Goal: Task Accomplishment & Management: Use online tool/utility

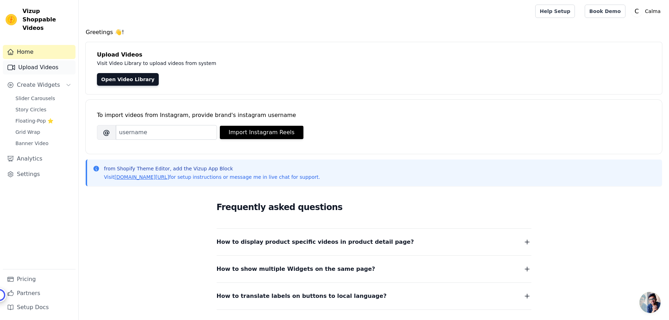
drag, startPoint x: 46, startPoint y: 61, endPoint x: 42, endPoint y: 61, distance: 3.9
click at [46, 61] on link "Upload Videos" at bounding box center [39, 67] width 73 height 14
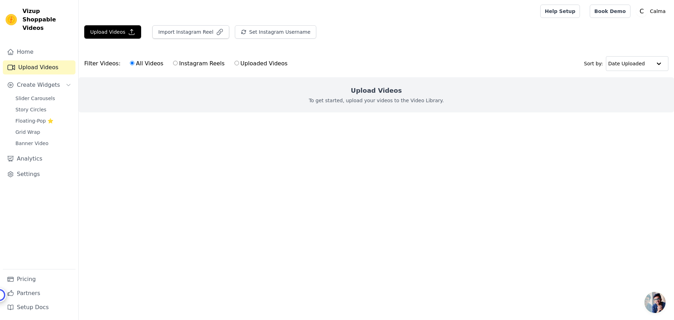
click at [237, 65] on label "Uploaded Videos" at bounding box center [261, 63] width 54 height 9
click at [237, 65] on input "Uploaded Videos" at bounding box center [237, 63] width 5 height 5
radio input "true"
click at [185, 64] on label "Instagram Reels" at bounding box center [199, 63] width 52 height 9
click at [178, 64] on input "Instagram Reels" at bounding box center [175, 63] width 5 height 5
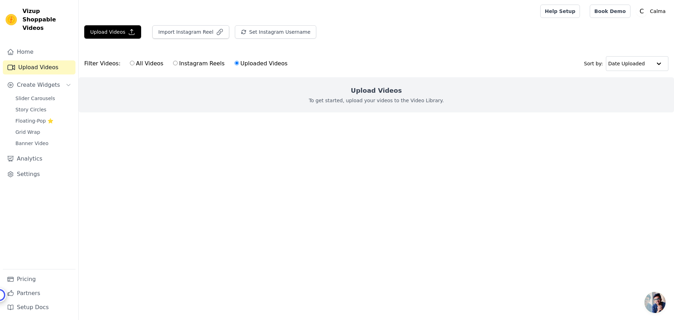
radio input "true"
click at [250, 66] on label "Uploaded Videos" at bounding box center [261, 63] width 54 height 9
click at [239, 65] on input "Uploaded Videos" at bounding box center [237, 63] width 5 height 5
radio input "true"
click at [165, 32] on button "Import Instagram Reel" at bounding box center [190, 31] width 77 height 13
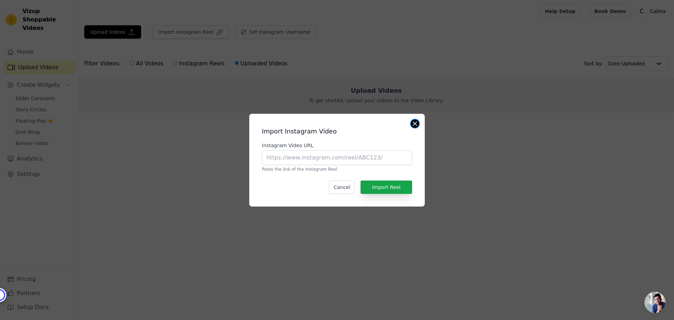
click at [413, 122] on button "Close modal" at bounding box center [415, 123] width 8 height 8
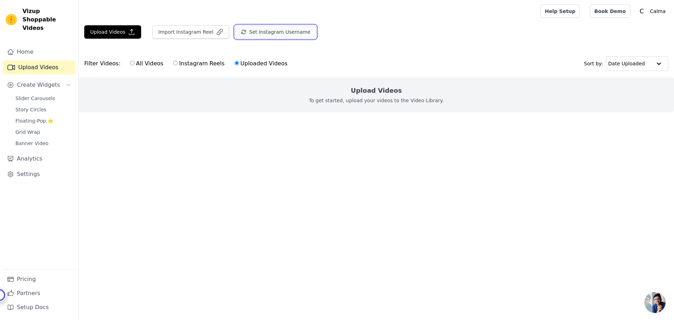
click at [275, 32] on button "Set Instagram Username" at bounding box center [275, 31] width 81 height 13
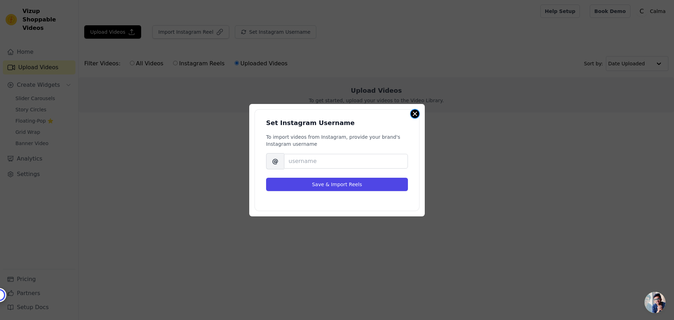
click at [413, 113] on button "Close modal" at bounding box center [415, 114] width 8 height 8
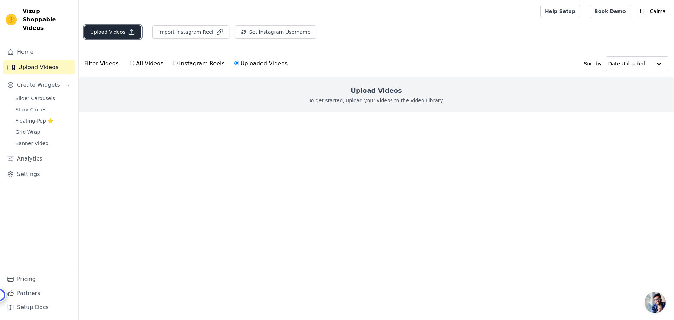
click at [119, 32] on button "Upload Videos" at bounding box center [112, 31] width 57 height 13
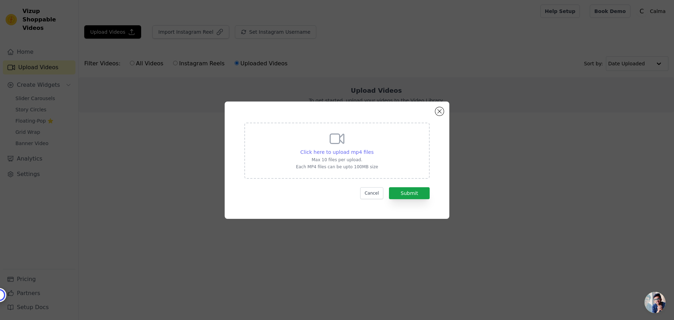
click at [342, 152] on span "Click here to upload mp4 files" at bounding box center [337, 152] width 73 height 6
click at [373, 149] on input "Click here to upload mp4 files Max 10 files per upload. Each MP4 files can be u…" at bounding box center [373, 148] width 0 height 0
click at [331, 155] on span "Click here to upload mp4 files" at bounding box center [337, 152] width 73 height 6
click at [373, 149] on input "Click here to upload mp4 files Max 10 files per upload. Each MP4 files can be u…" at bounding box center [373, 148] width 0 height 0
click at [326, 150] on span "Click here to upload mp4 files" at bounding box center [337, 152] width 73 height 6
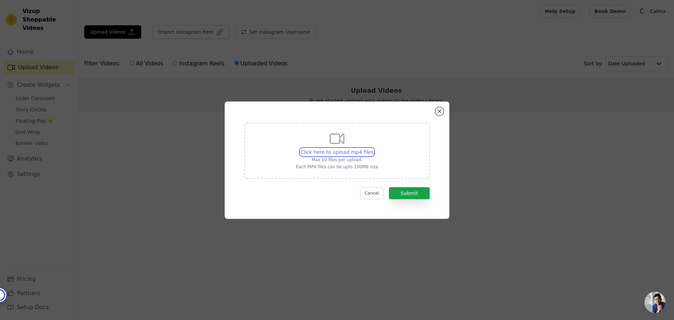
click at [373, 149] on input "Click here to upload mp4 files Max 10 files per upload. Each MP4 files can be u…" at bounding box center [373, 148] width 0 height 0
type input "C:\fakepath\2747FC09-1498-42C7-A888-029B4900183B.mp4"
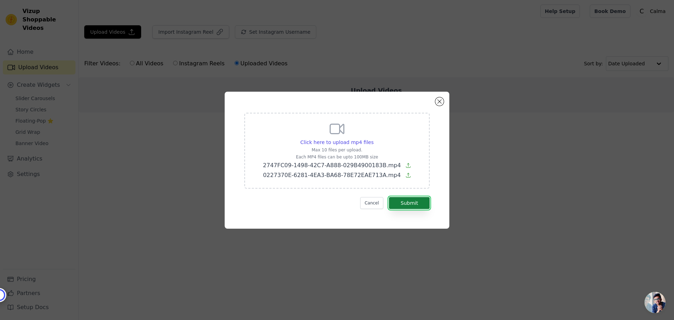
click at [408, 203] on button "Submit" at bounding box center [409, 203] width 41 height 12
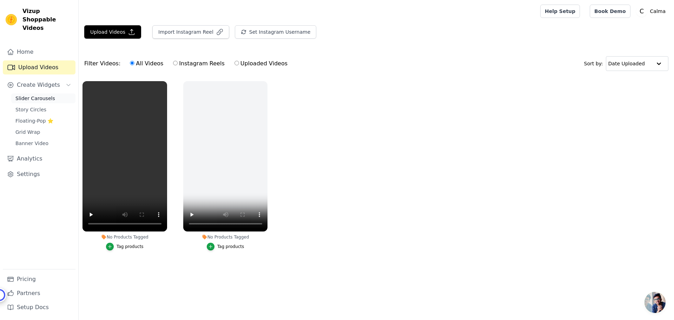
click at [30, 95] on span "Slider Carousels" at bounding box center [35, 98] width 40 height 7
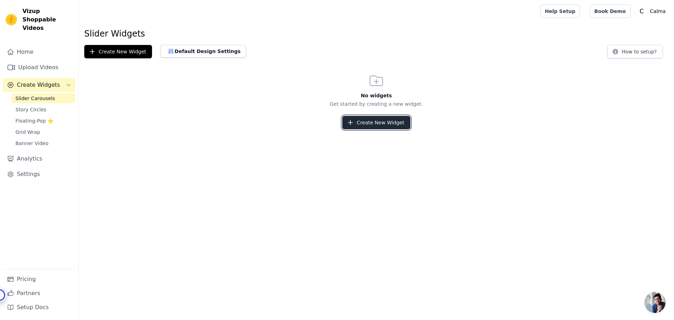
click at [390, 122] on button "Create New Widget" at bounding box center [376, 122] width 68 height 13
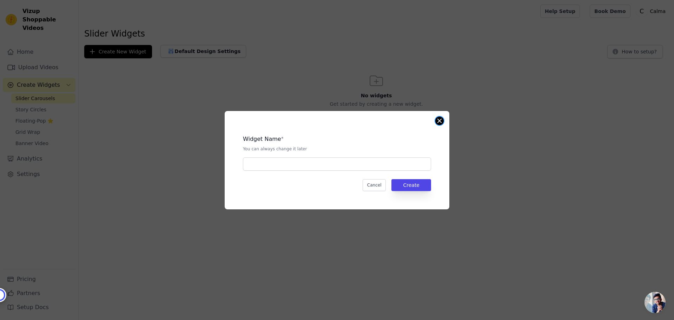
click at [443, 121] on button "Close modal" at bounding box center [440, 121] width 8 height 8
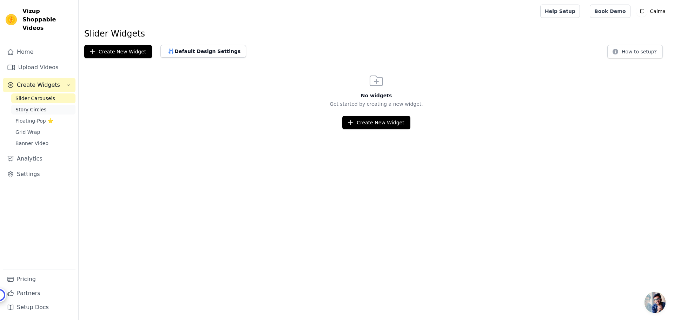
click at [37, 106] on span "Story Circles" at bounding box center [30, 109] width 31 height 7
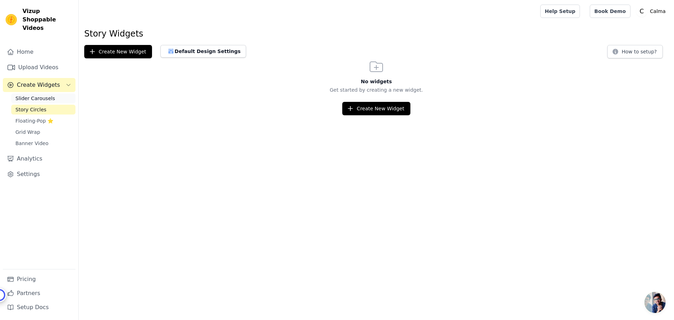
click at [34, 95] on span "Slider Carousels" at bounding box center [35, 98] width 40 height 7
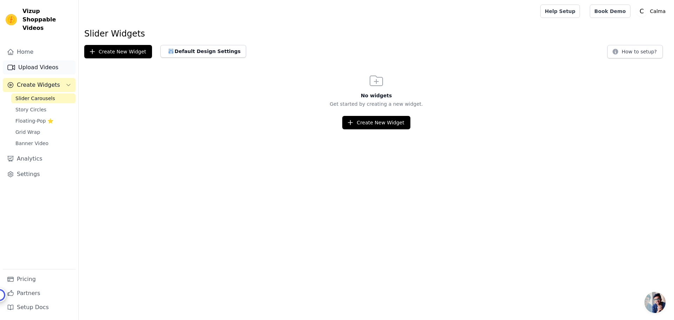
click at [35, 60] on link "Upload Videos" at bounding box center [39, 67] width 73 height 14
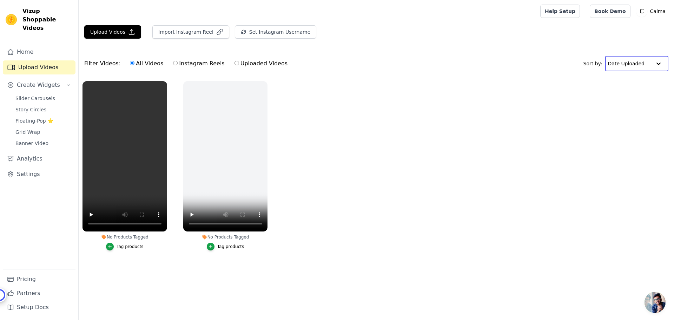
click at [643, 65] on input "text" at bounding box center [630, 64] width 44 height 14
